Goal: Information Seeking & Learning: Learn about a topic

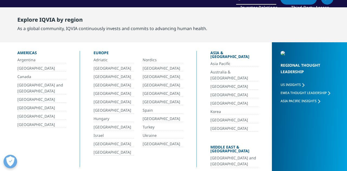
scroll to position [22, 0]
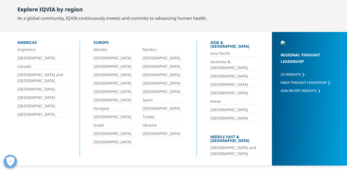
click at [94, 141] on link "[GEOGRAPHIC_DATA]" at bounding box center [114, 142] width 40 height 6
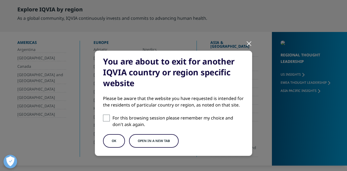
click at [147, 137] on button "Open in a new tab" at bounding box center [154, 141] width 50 height 14
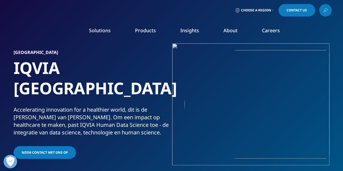
click at [99, 33] on link "Solutions" at bounding box center [100, 30] width 22 height 7
click at [34, 116] on li "Safety & Regulatory Compliance" at bounding box center [50, 119] width 84 height 10
click at [105, 122] on link "MedTech" at bounding box center [132, 120] width 80 height 6
